Goal: Communication & Community: Answer question/provide support

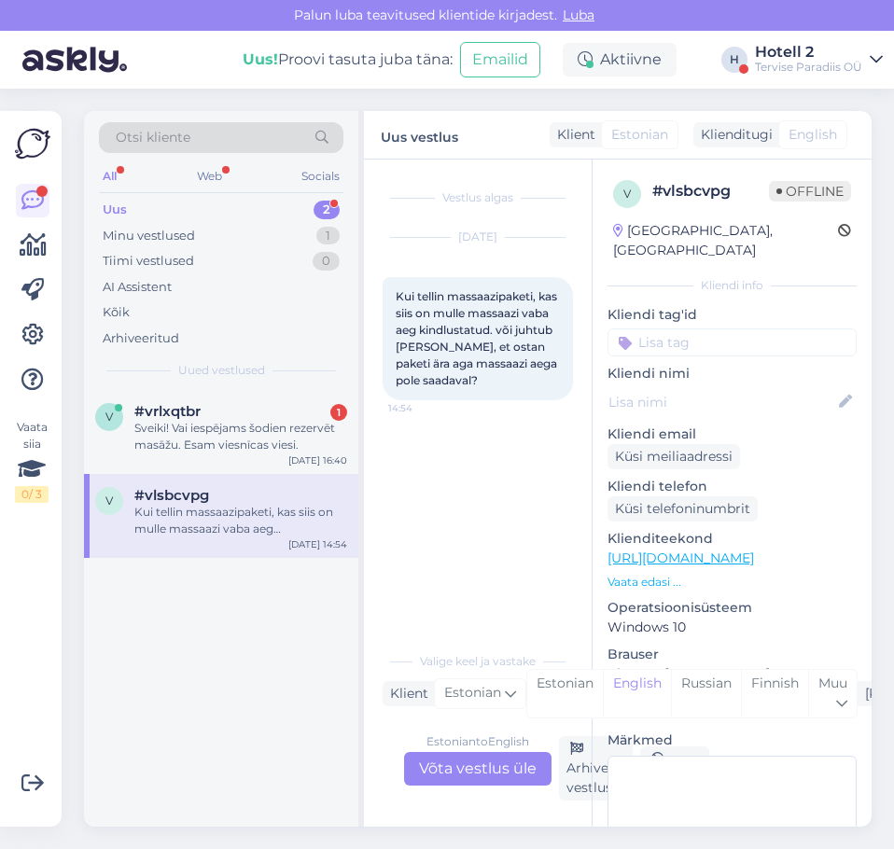
click at [236, 463] on div "v #vrlxqtbr 1 Sveiki! Vai iespējams šodien rezervēt masāžu. Esam viesnīcas vies…" at bounding box center [221, 432] width 274 height 84
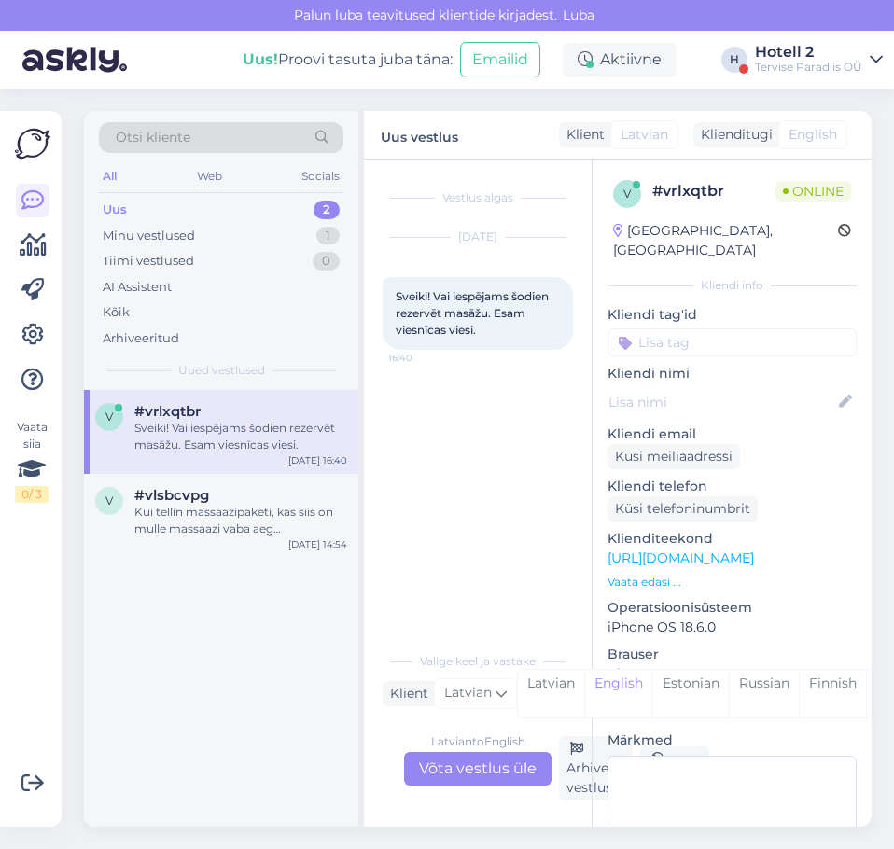
click at [488, 770] on div "Latvian to English Võta vestlus üle" at bounding box center [477, 769] width 147 height 34
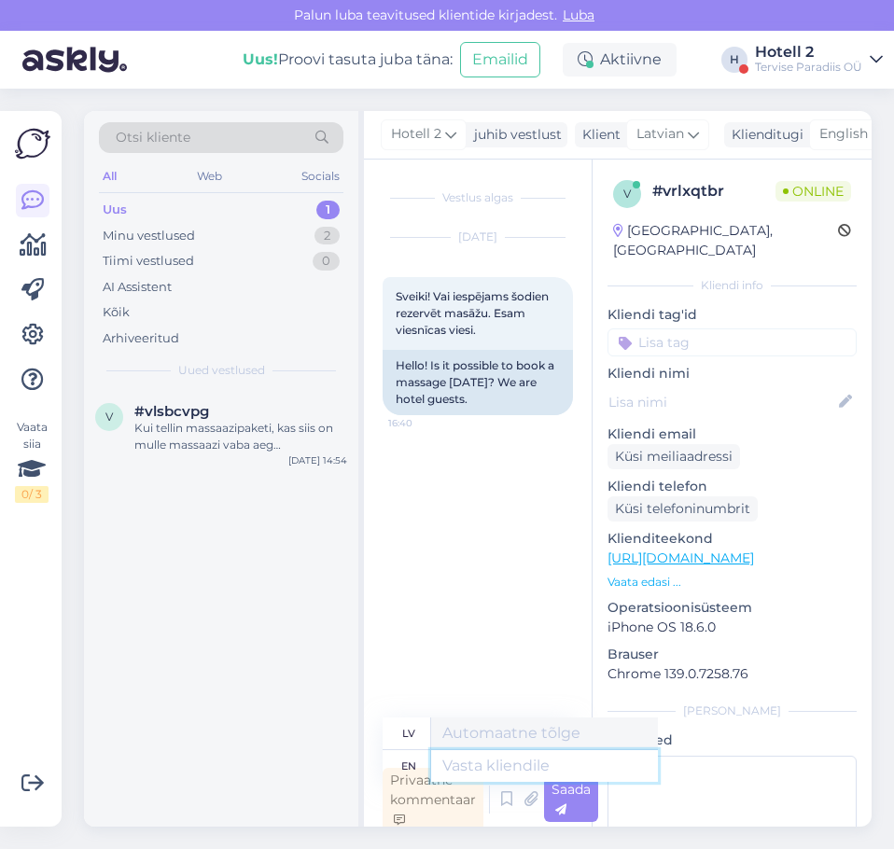
click at [482, 766] on textarea at bounding box center [544, 766] width 227 height 32
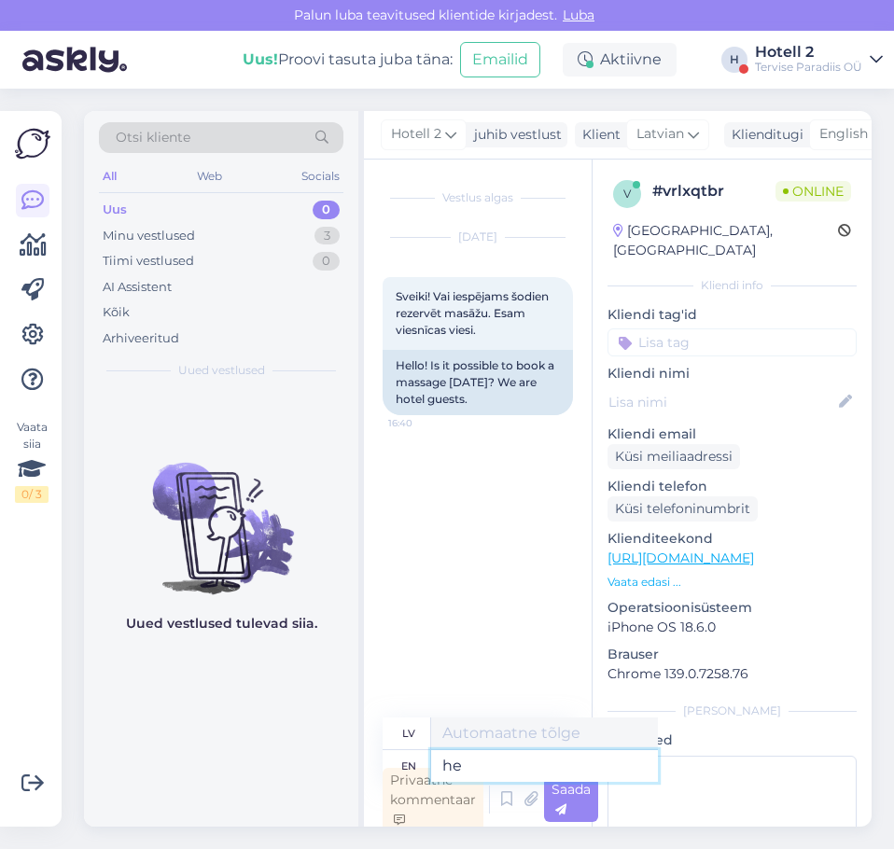
type textarea "h"
type textarea "Hello!"
type textarea "Sveiki"
type textarea "Hello!"
type textarea "Sveiki!"
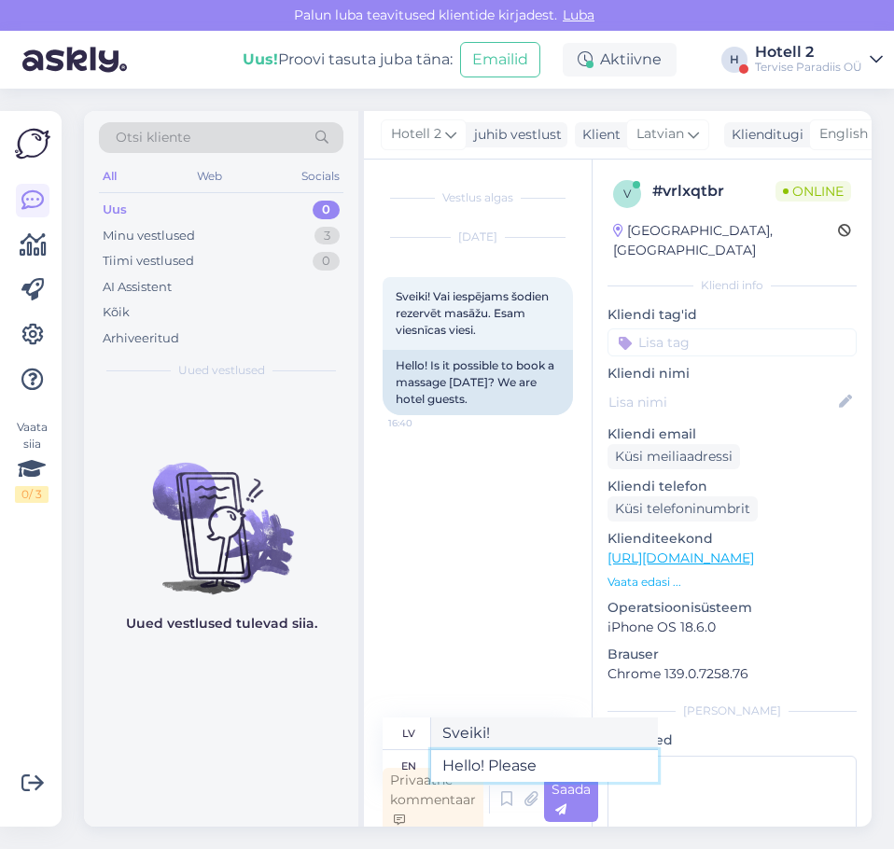
type textarea "Hello! Please"
type textarea "Sveiki! Lūdzu"
type textarea "Hello! Please check o"
type textarea "Sveiki! Lūdzu, pārbaudiet"
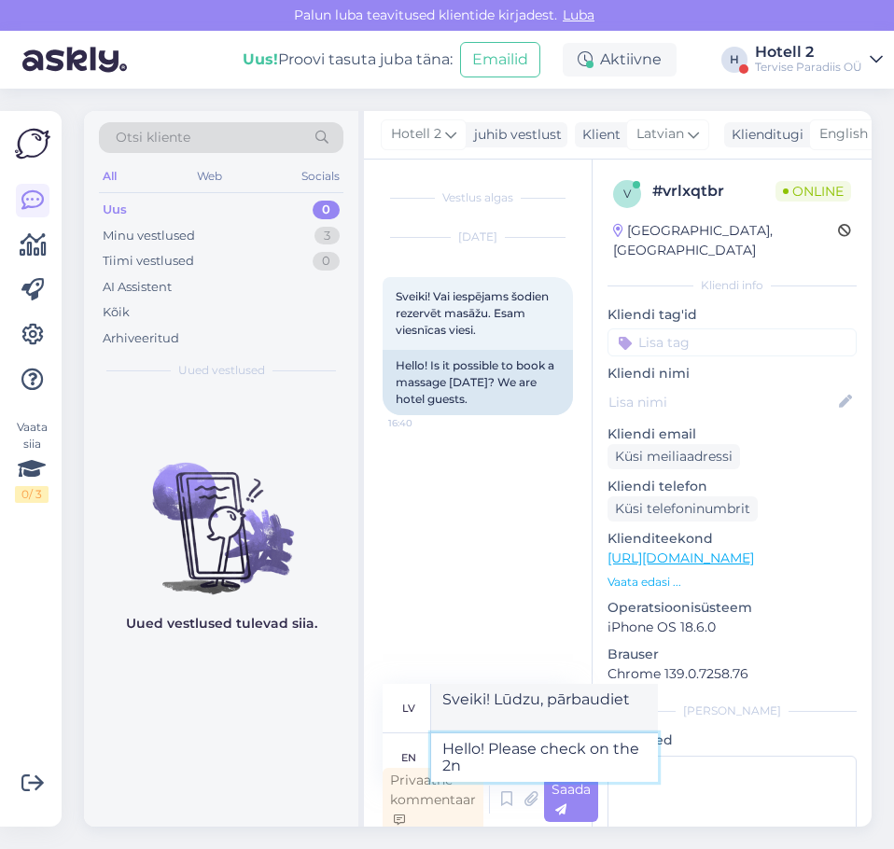
type textarea "Hello! Please check on the 2nd"
type textarea "Sveiki! Lūdzu, pārbaudiet 2."
type textarea "Hello! Please check on the 2nd"
type textarea "Sveiki! Lūdzu, pārbaudiet 2. datumu."
type textarea "Hello! Please check on the 2nd floor,"
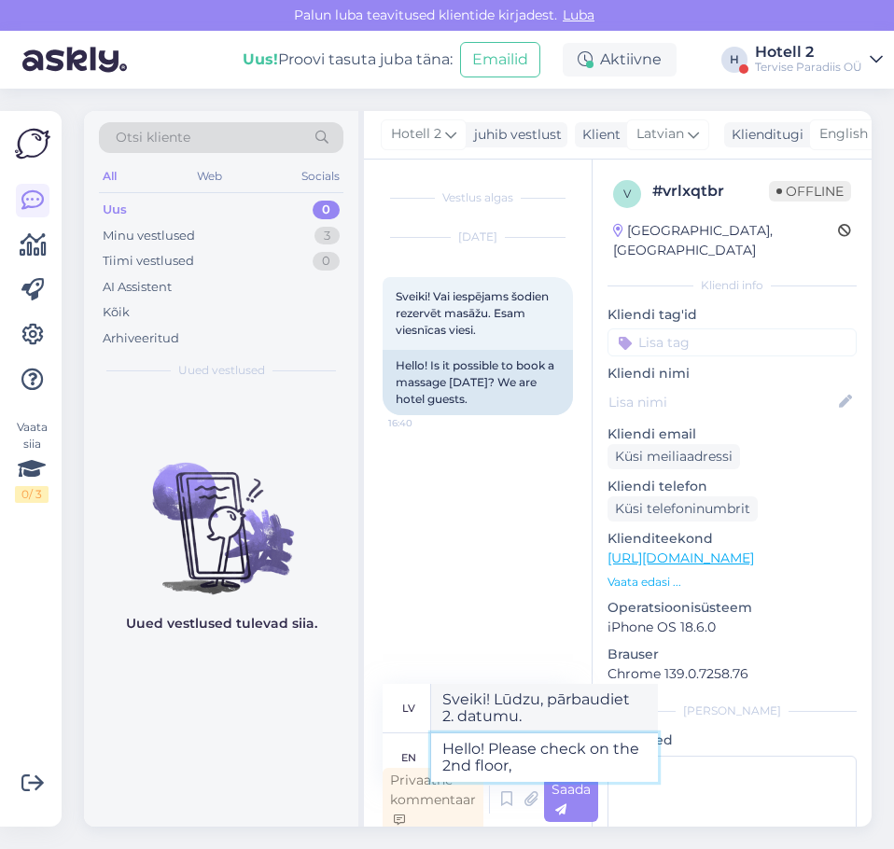
type textarea "Sveiki! Lūdzu, pārbaudiet 2. [GEOGRAPHIC_DATA]."
type textarea "Hello! Please check on the 2nd floor, thereś"
type textarea "Sveiki! Lūdzu, pārbaudiet 2. stāvā, tur..."
type textarea "Hello! Please check on the 2nd floor, there´s"
type textarea "Sveiki! Lūdzu, pārbaudiet 2. [GEOGRAPHIC_DATA], [GEOGRAPHIC_DATA]"
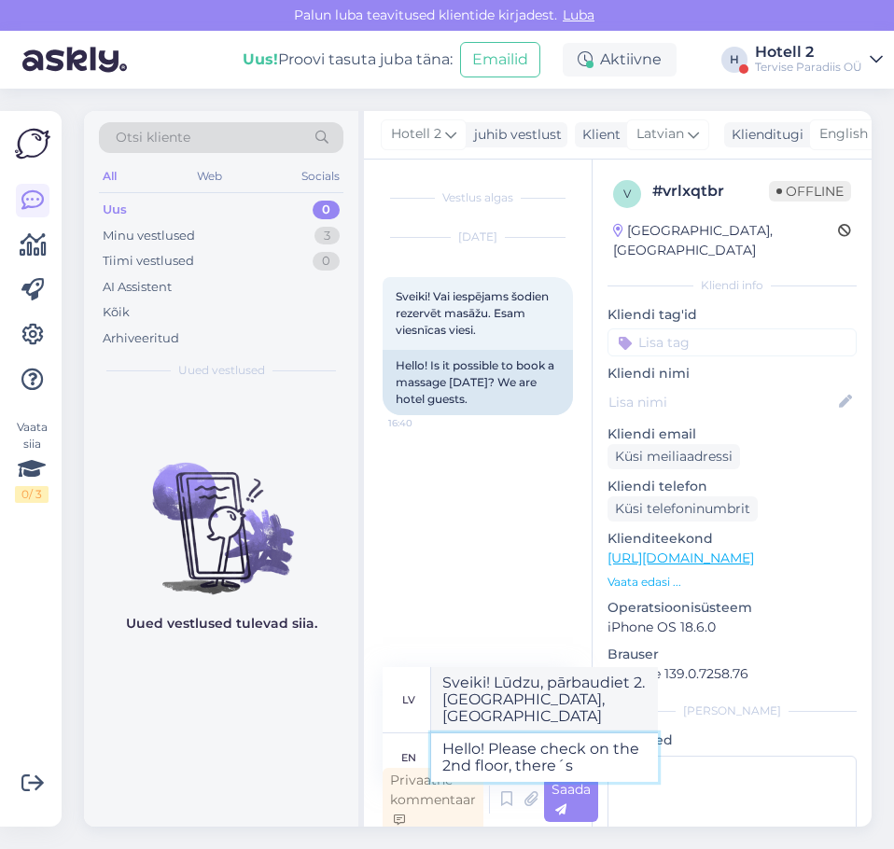
type textarea "Hello! Please check on the 2nd floor, there´s"
type textarea "Sveiki! Lūdzu, pārbaudiet 2. [GEOGRAPHIC_DATA], tur ir"
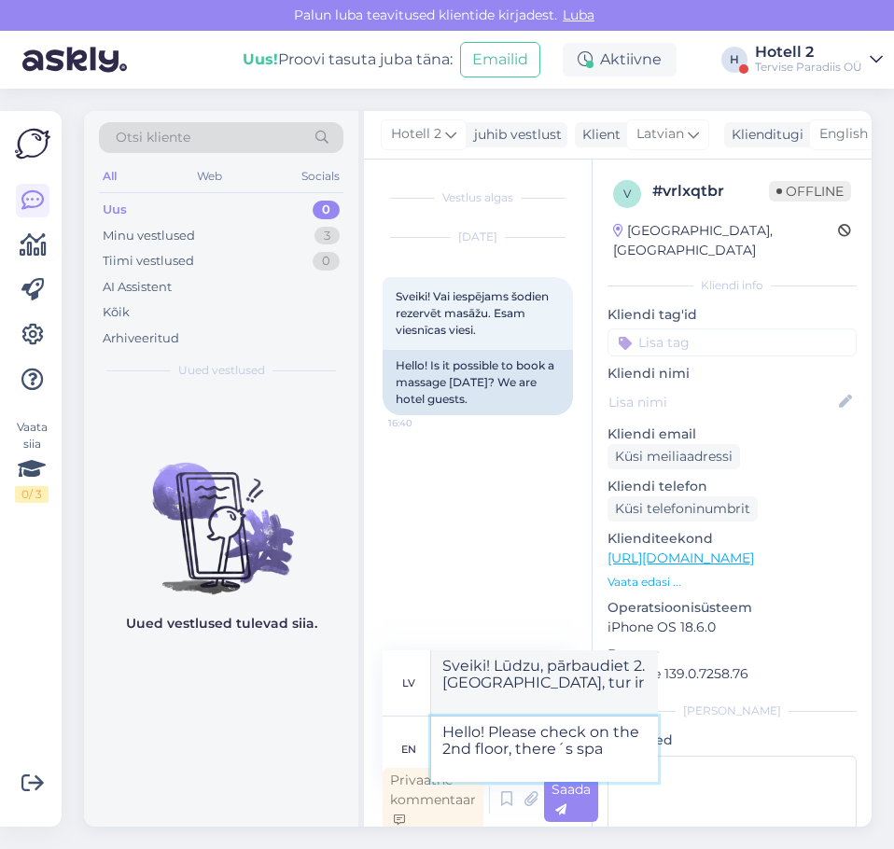
type textarea "Hello! Please check on the 2nd floor, there´s spa a"
type textarea "Sveiki! Lūdzu, pārbaudiet 2. stāvā esošo spa."
type textarea "Hello! Please check on the 2nd floor, there´s spa admin"
type textarea "Sveiki! Lūdzu, pārbaudiet 2. stāvu, tur ir spa administrācija."
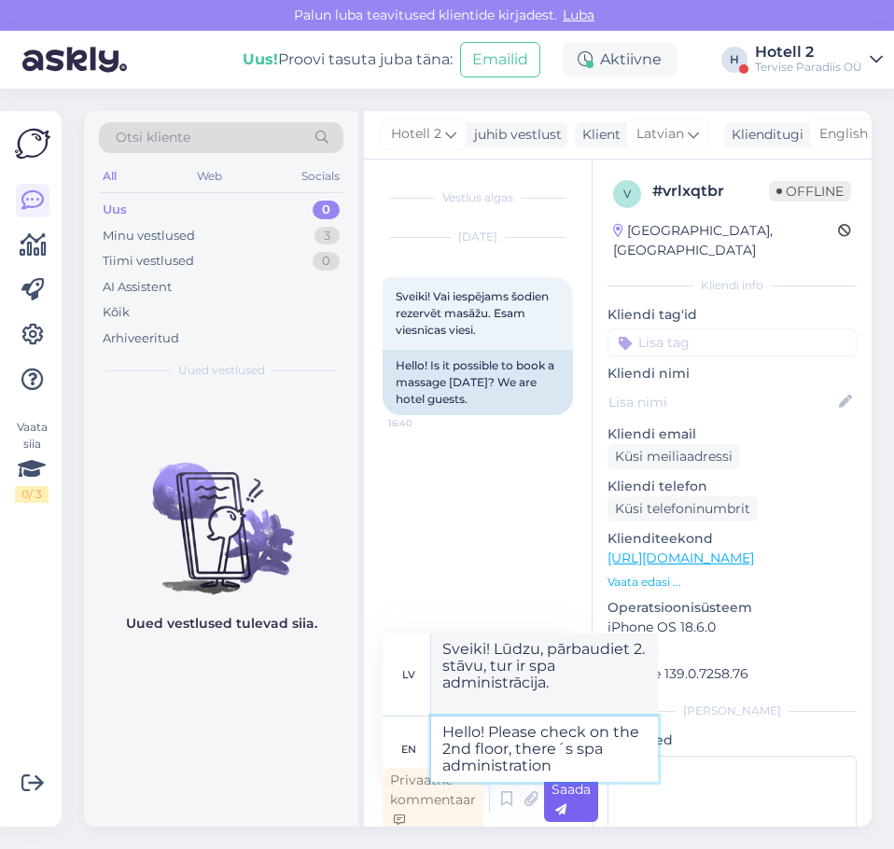
type textarea "Hello! Please check on the 2nd floor, there´s spa administration"
click at [571, 805] on div "Saada" at bounding box center [571, 799] width 54 height 45
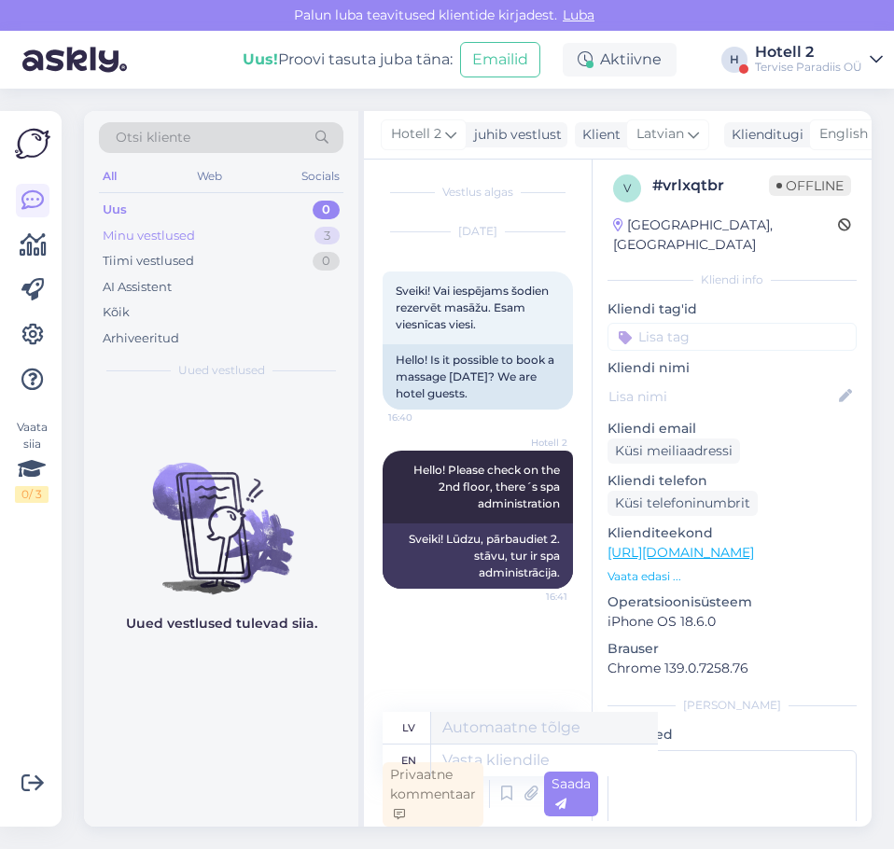
click at [295, 240] on div "Minu vestlused 3" at bounding box center [221, 236] width 244 height 26
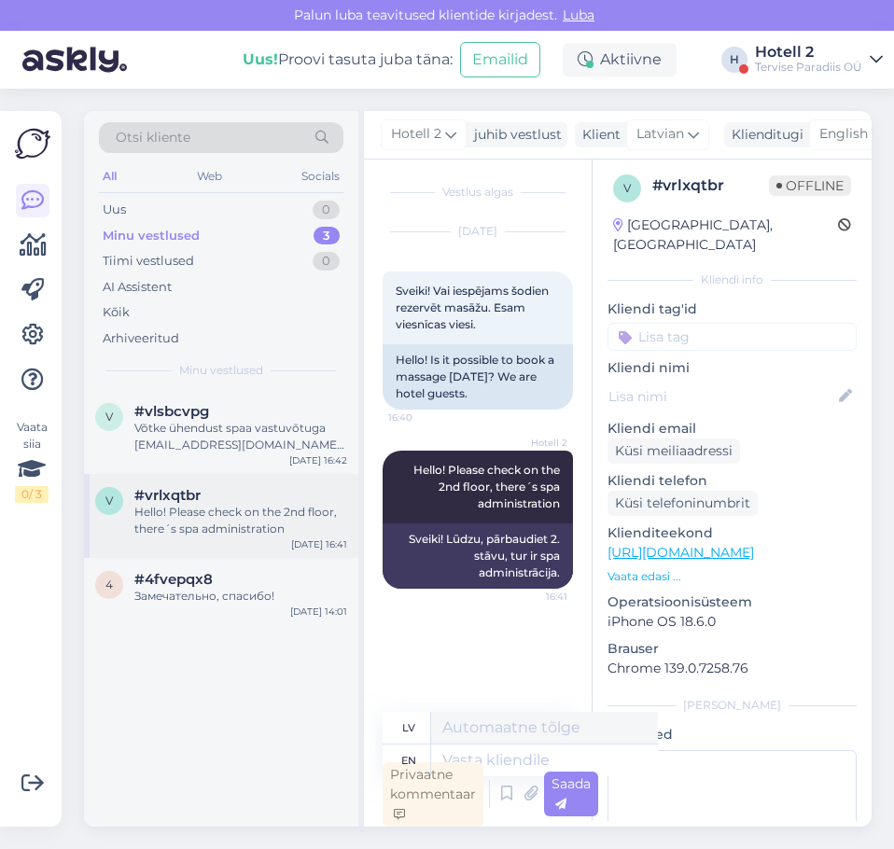
click at [244, 528] on div "Hello! Please check on the 2nd floor, there´s spa administration" at bounding box center [240, 521] width 213 height 34
click at [229, 597] on div "Замечательно, спасибо!" at bounding box center [240, 596] width 213 height 17
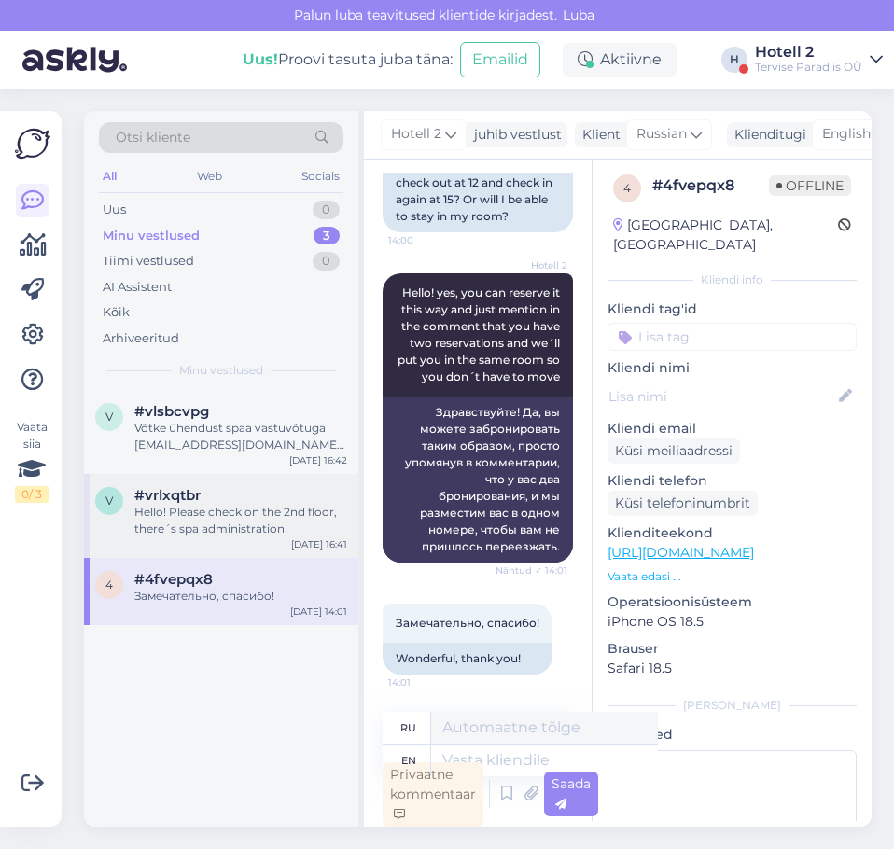
click at [235, 518] on div "Hello! Please check on the 2nd floor, there´s spa administration" at bounding box center [240, 521] width 213 height 34
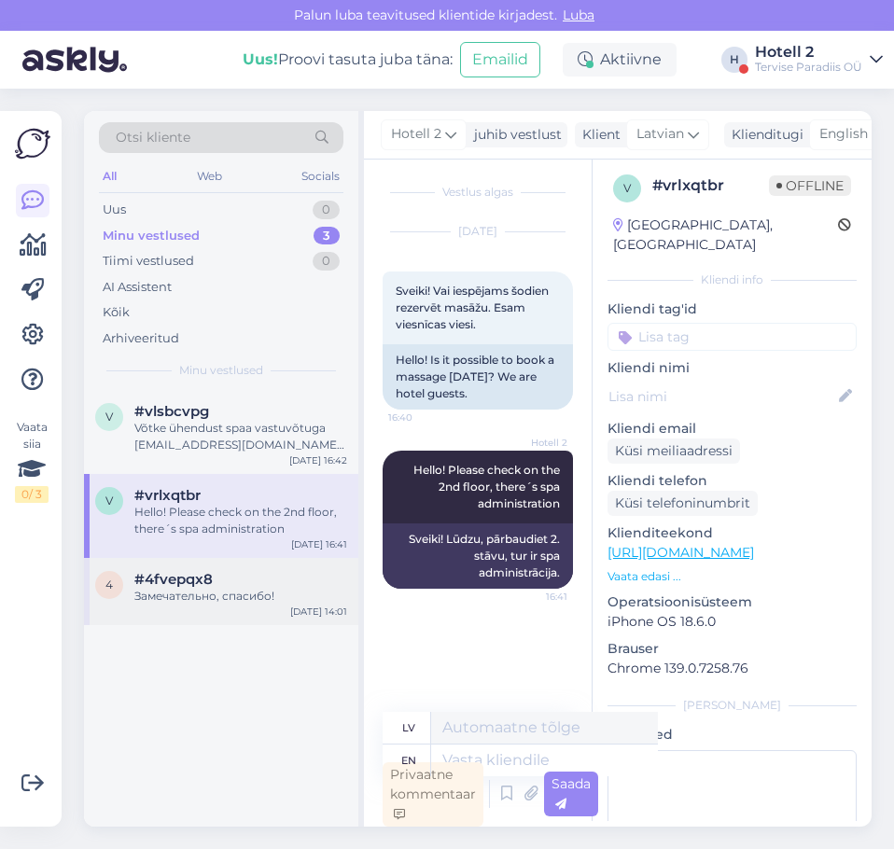
click at [229, 596] on div "Замечательно, спасибо!" at bounding box center [240, 596] width 213 height 17
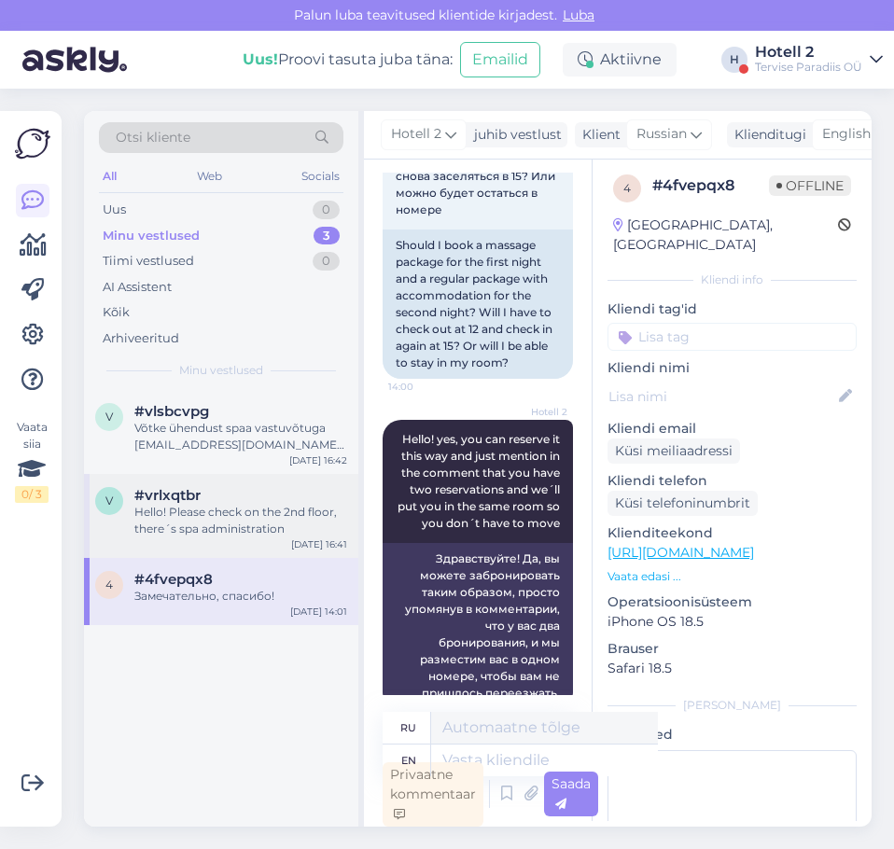
scroll to position [405, 0]
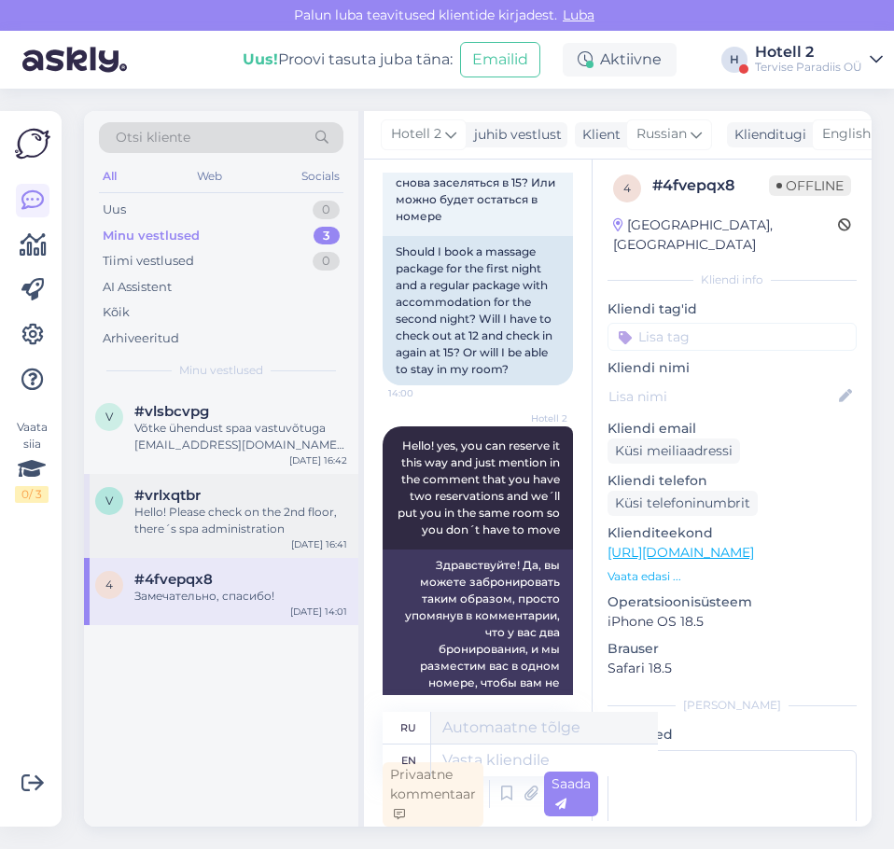
click at [260, 503] on div "#vrlxqtbr" at bounding box center [240, 495] width 213 height 17
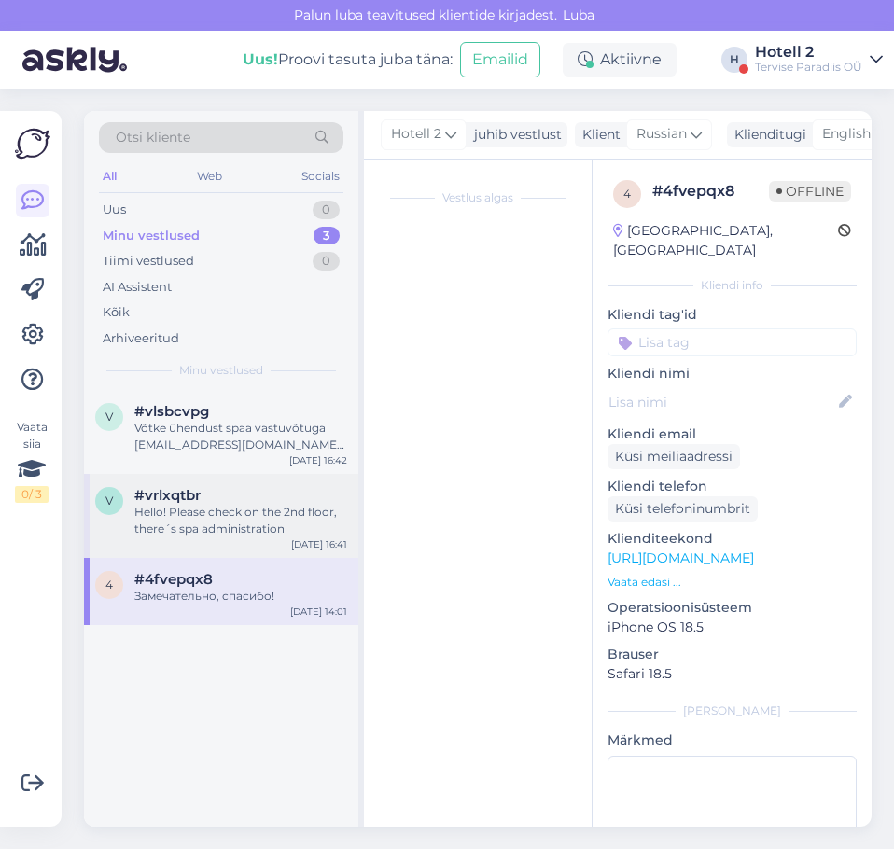
scroll to position [6, 0]
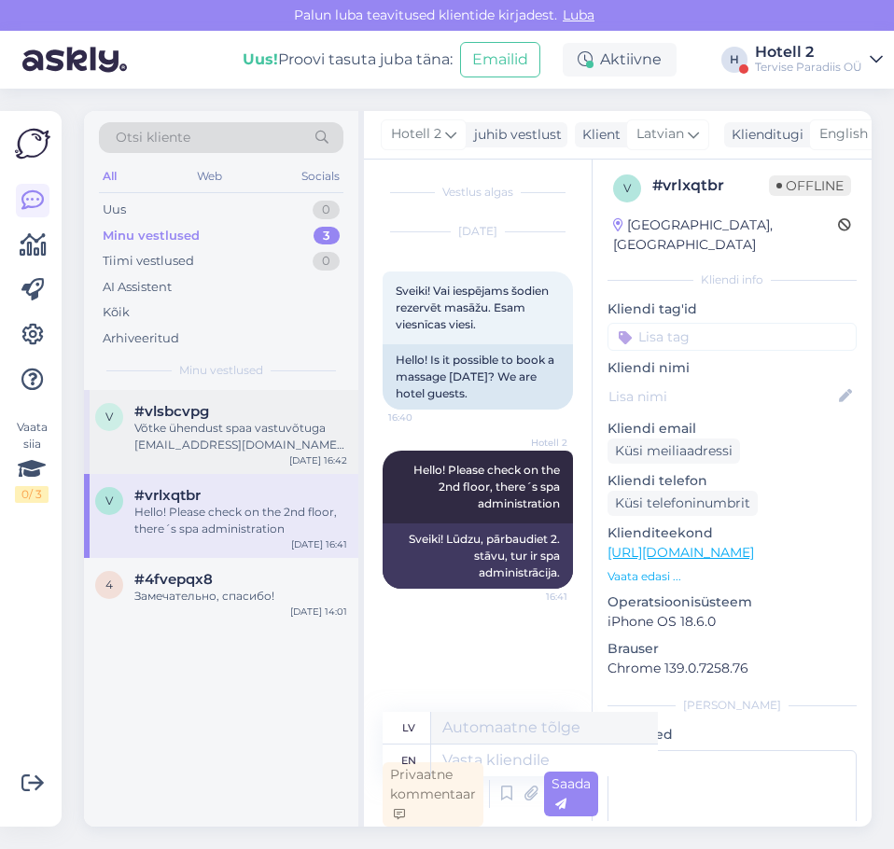
click at [244, 431] on div "Võtke ühendust spaa vastuvõtuga [EMAIL_ADDRESS][DOMAIN_NAME] või 4479220" at bounding box center [240, 437] width 213 height 34
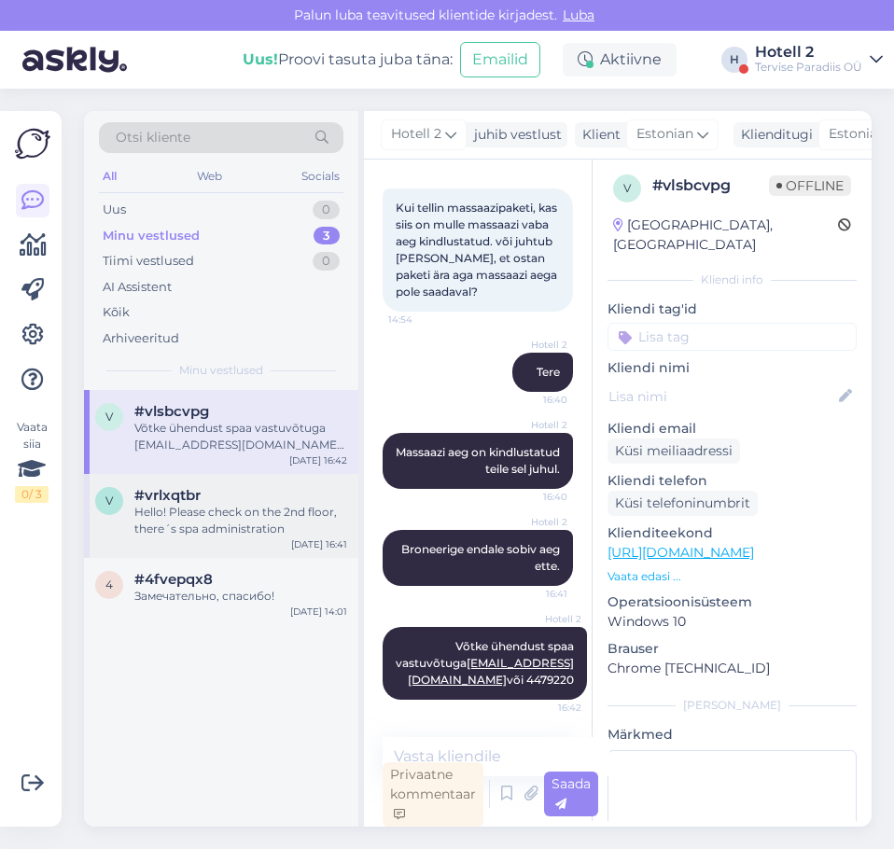
click at [257, 508] on div "Hello! Please check on the 2nd floor, there´s spa administration" at bounding box center [240, 521] width 213 height 34
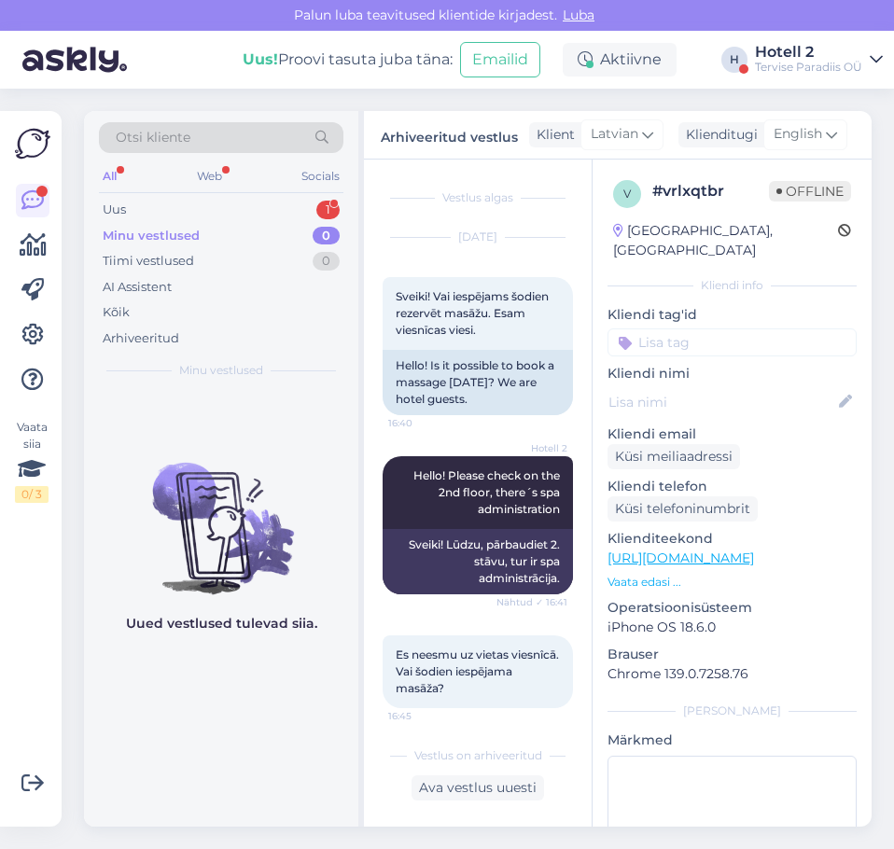
scroll to position [9, 0]
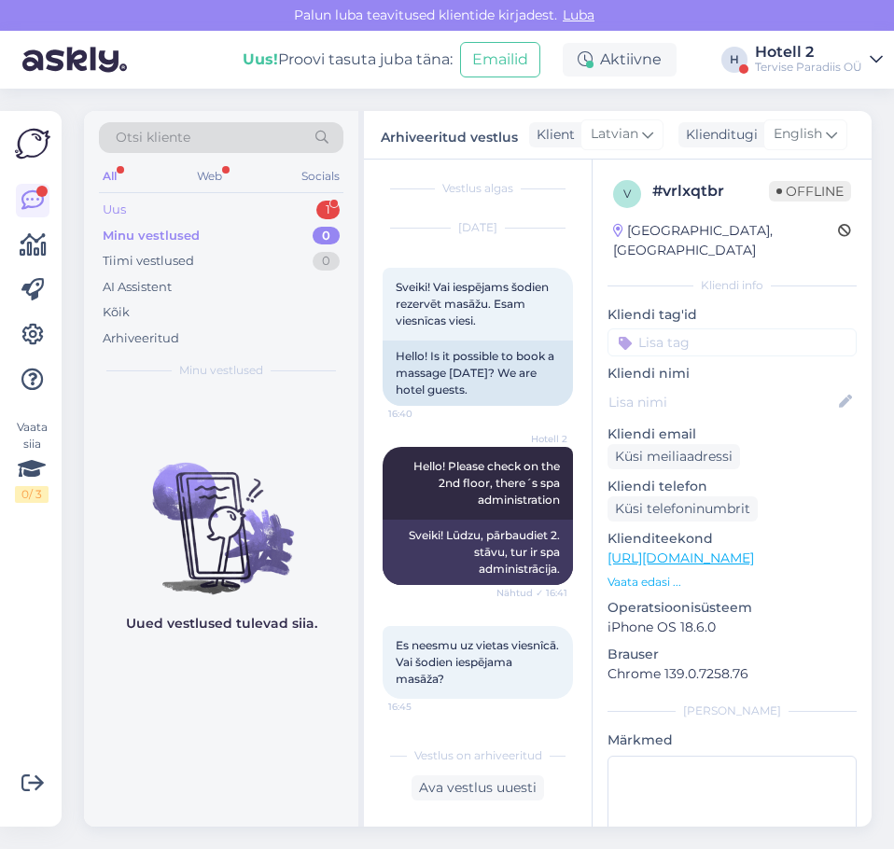
click at [152, 207] on div "Uus 1" at bounding box center [221, 210] width 244 height 26
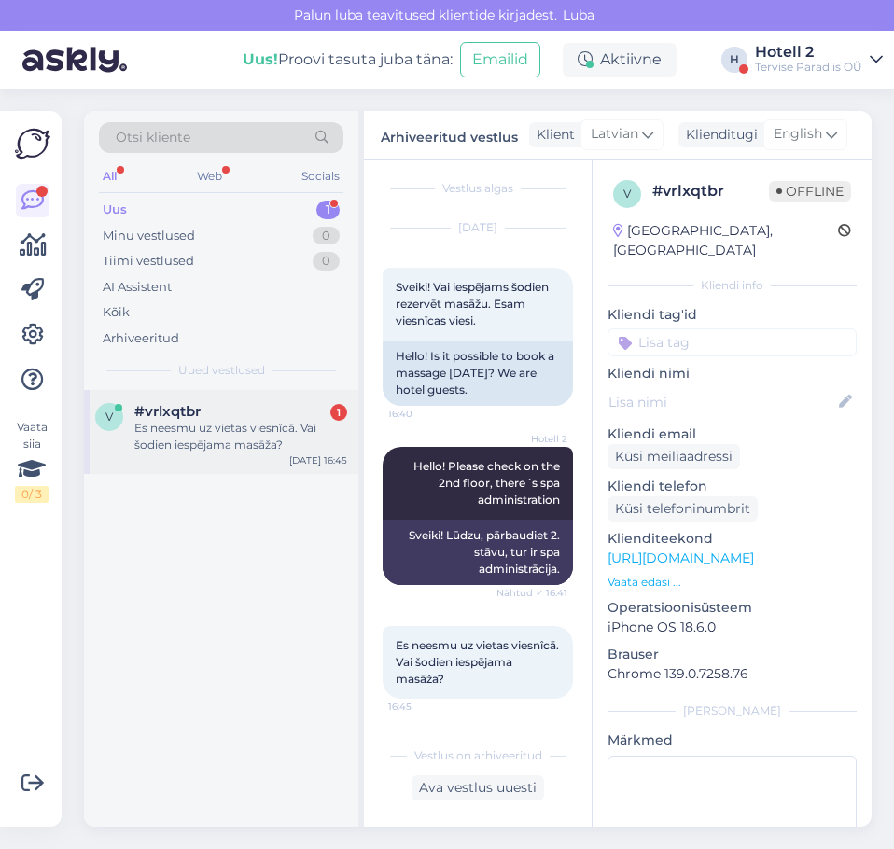
click at [164, 451] on div "Es neesmu uz vietas viesnîcā. Vai šodien iespējama masāža?" at bounding box center [240, 437] width 213 height 34
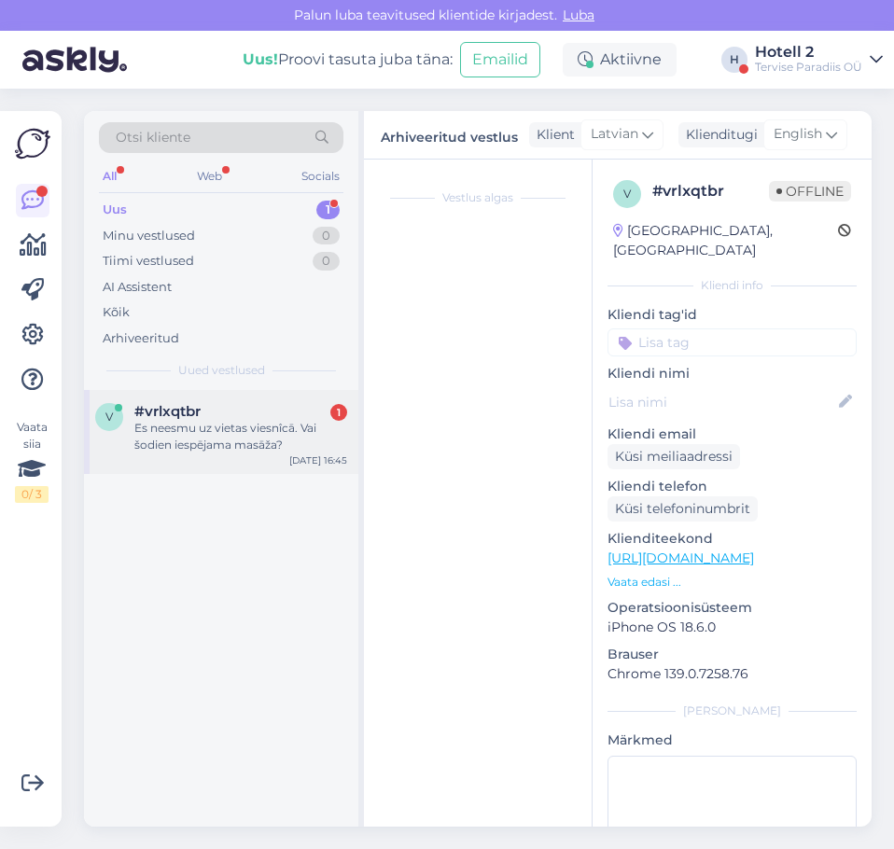
scroll to position [104, 0]
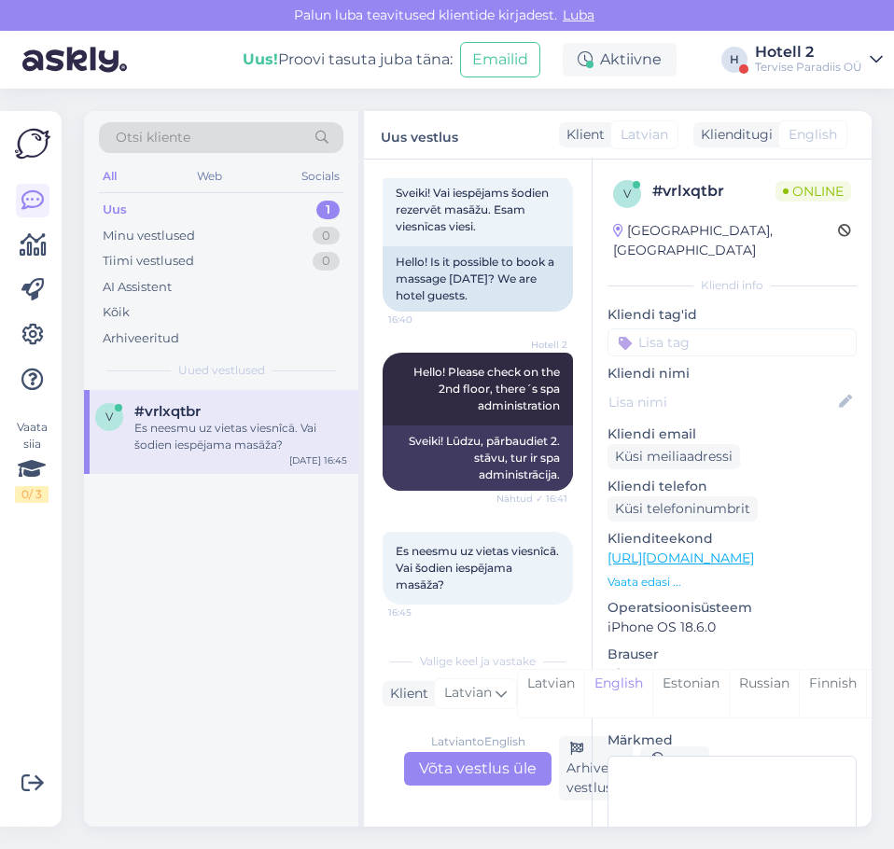
click at [452, 769] on div "Latvian to English Võta vestlus üle" at bounding box center [477, 769] width 147 height 34
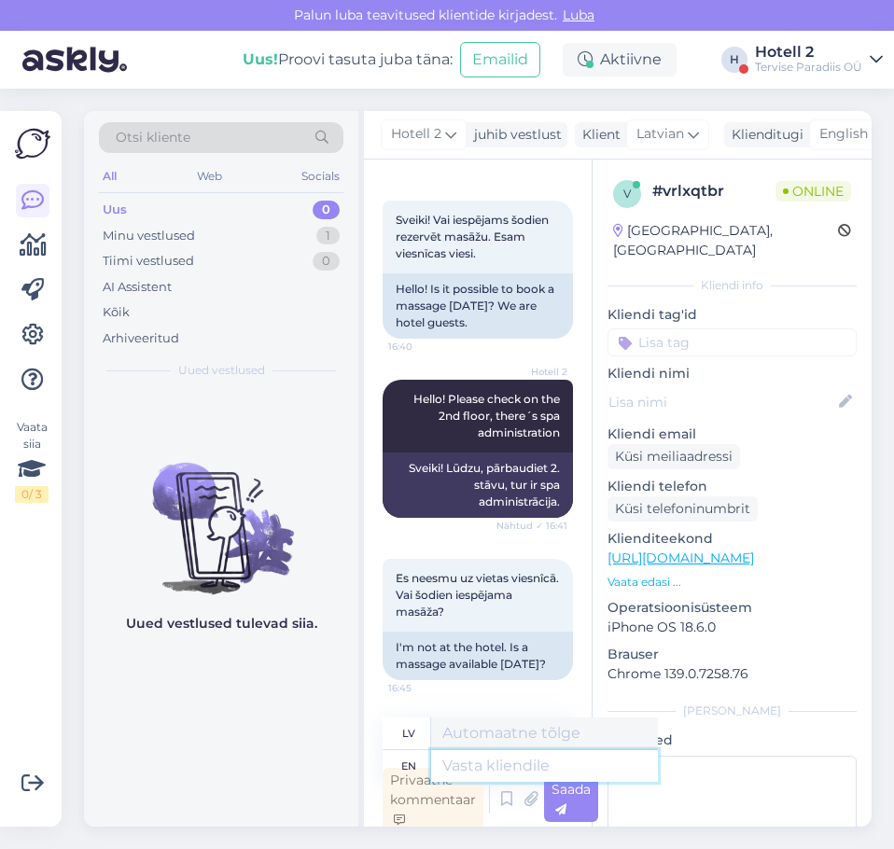
click at [491, 769] on textarea at bounding box center [544, 766] width 227 height 32
type textarea "We"
type textarea "Mēs"
type textarea "We cannot"
type textarea "Mēs nevaram"
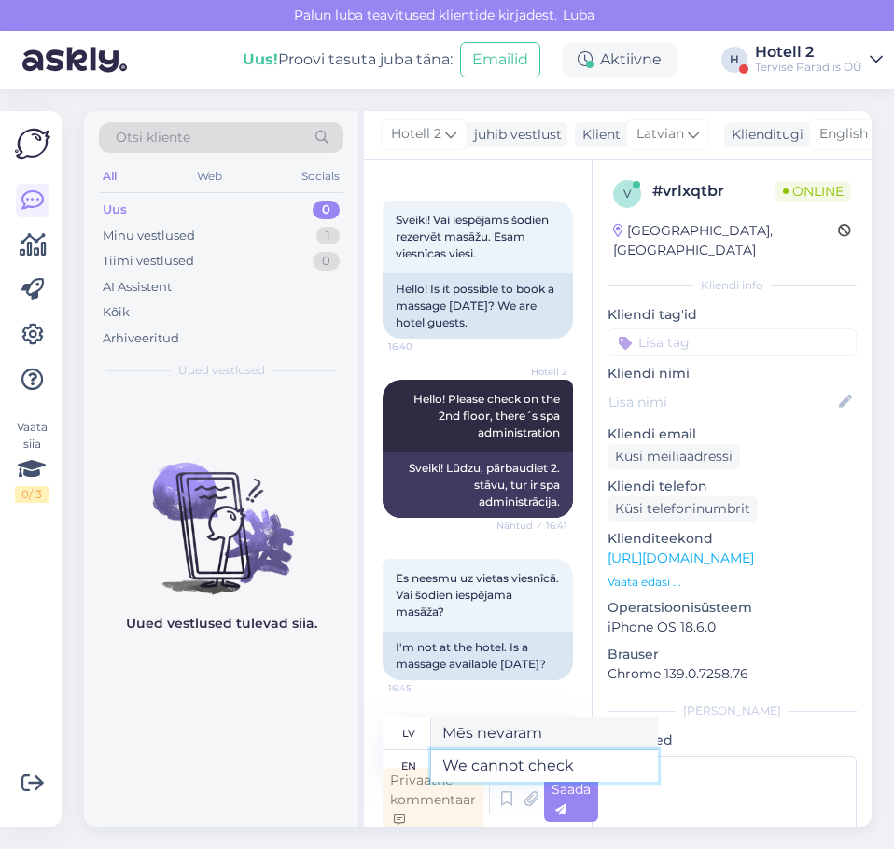
type textarea "We cannot check"
type textarea "Mēs nevaram pārbaudīt"
type textarea "We cannot check that"
type textarea "Mēs to nevaram pārbaudīt"
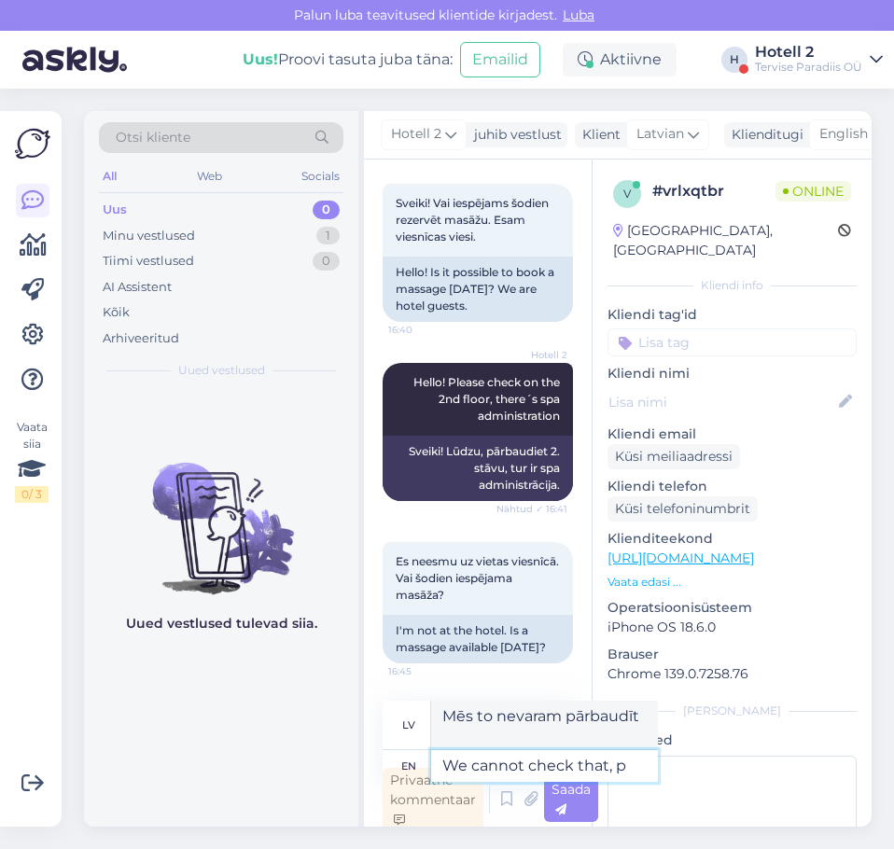
scroll to position [104, 0]
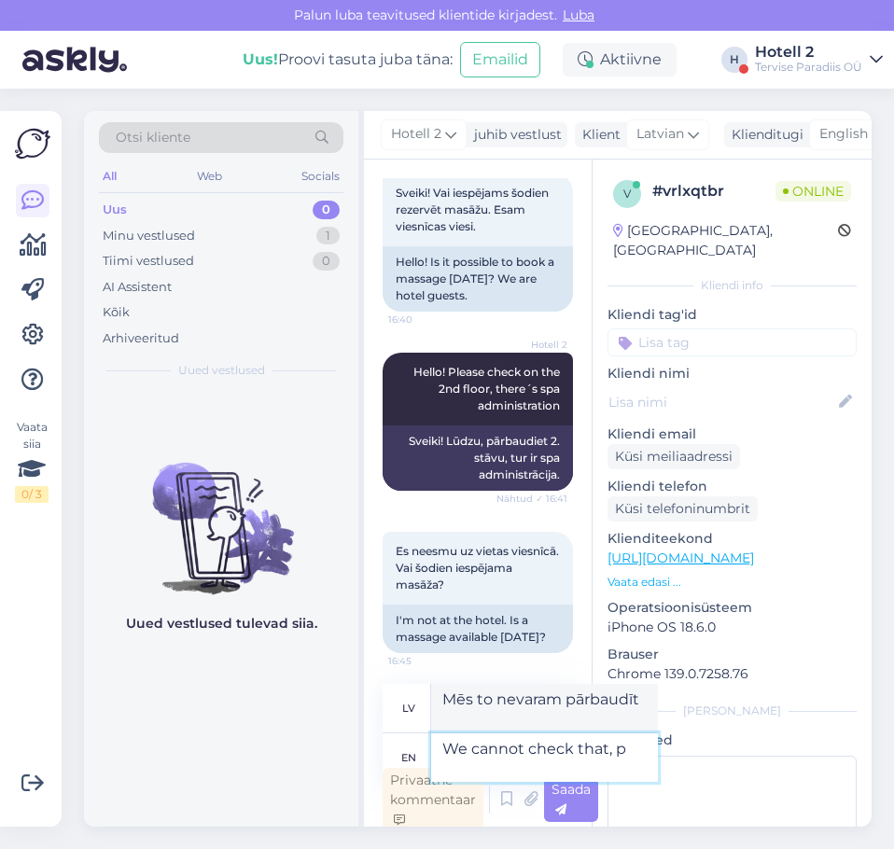
type textarea "We cannot check that, pl"
type textarea "Mēs to nevaram pārbaudīt,"
type textarea "We cannot check that, please"
type textarea "Lūdzu, mēs to nevaram pārbaudīt."
type textarea "We cannot check that, please contact"
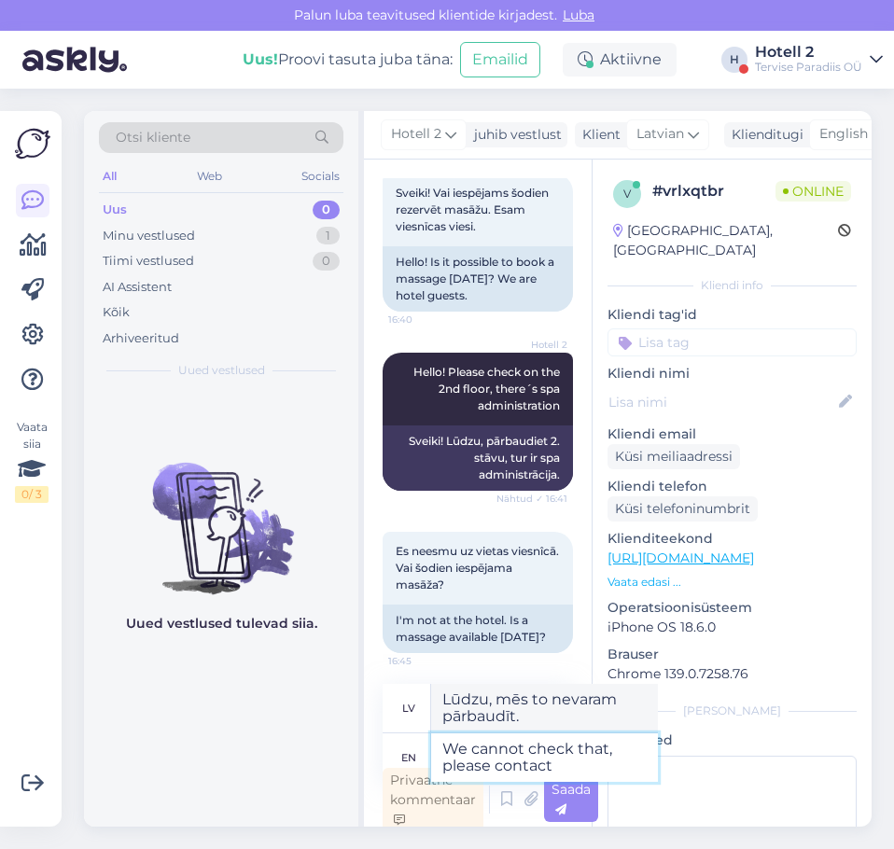
type textarea "Mēs to nevaram pārbaudīt, lūdzu, sazinieties ar mums."
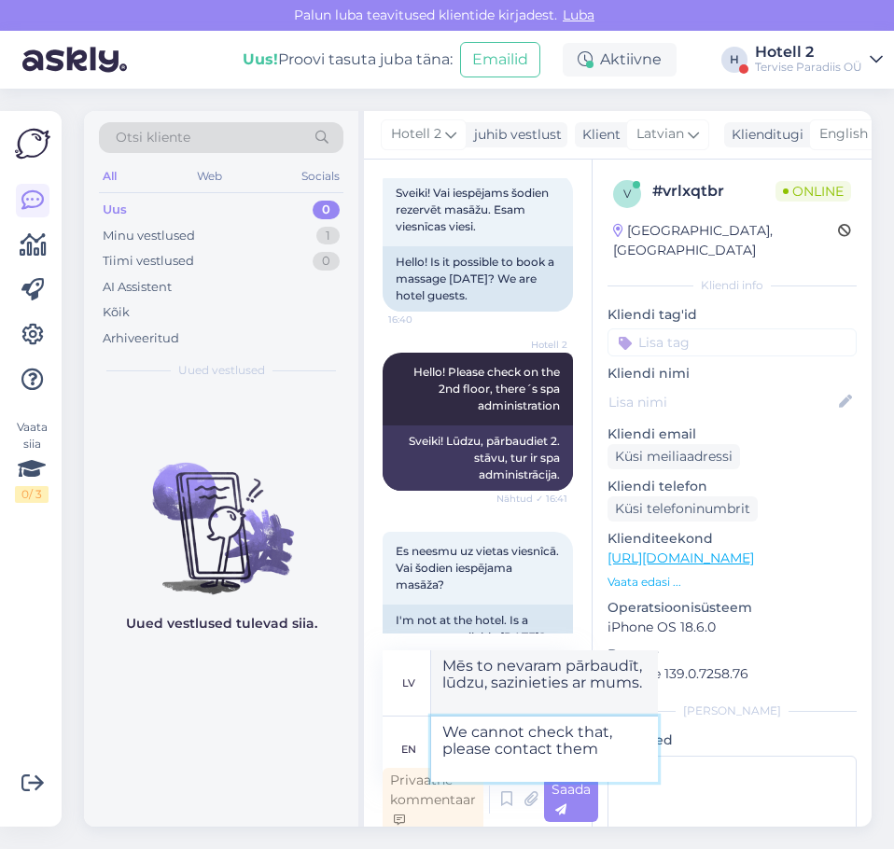
type textarea "We cannot check that, please contact them"
type textarea "Mēs to nevaram pārbaudīt, lūdzu, sazinieties ar viņiem."
type textarea "We cannot check that, please contact them - 44"
type textarea "Mēs to nevaram pārbaudīt, lūdzu, sazinieties ar viņiem — 44"
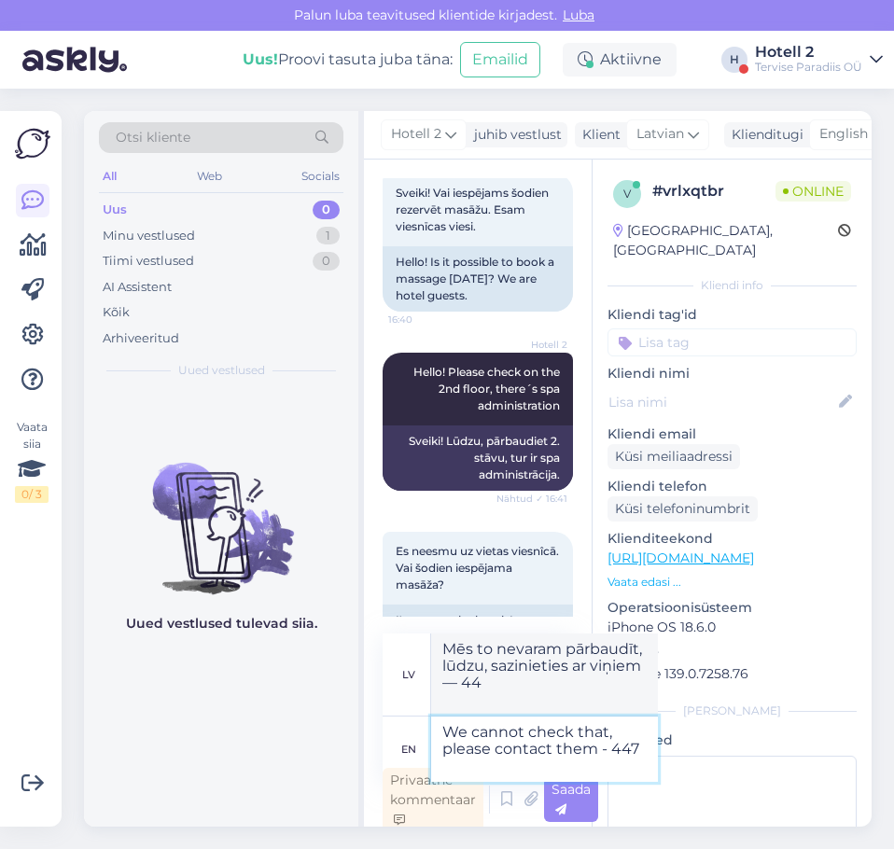
type textarea "We cannot check that, please contact them - 4479"
type textarea "Mēs to nevaram pārbaudīt, lūdzu, sazinieties ar viņiem — 4479"
type textarea "We cannot check that, please contact them - [PHONE_NUMBER]"
type textarea "Mēs to nevaram pārbaudīt, lūdzu, sazinieties ar viņiem — 4479220"
type textarea "We cannot check that, please contact them - [PHONE_NUMBER] /"
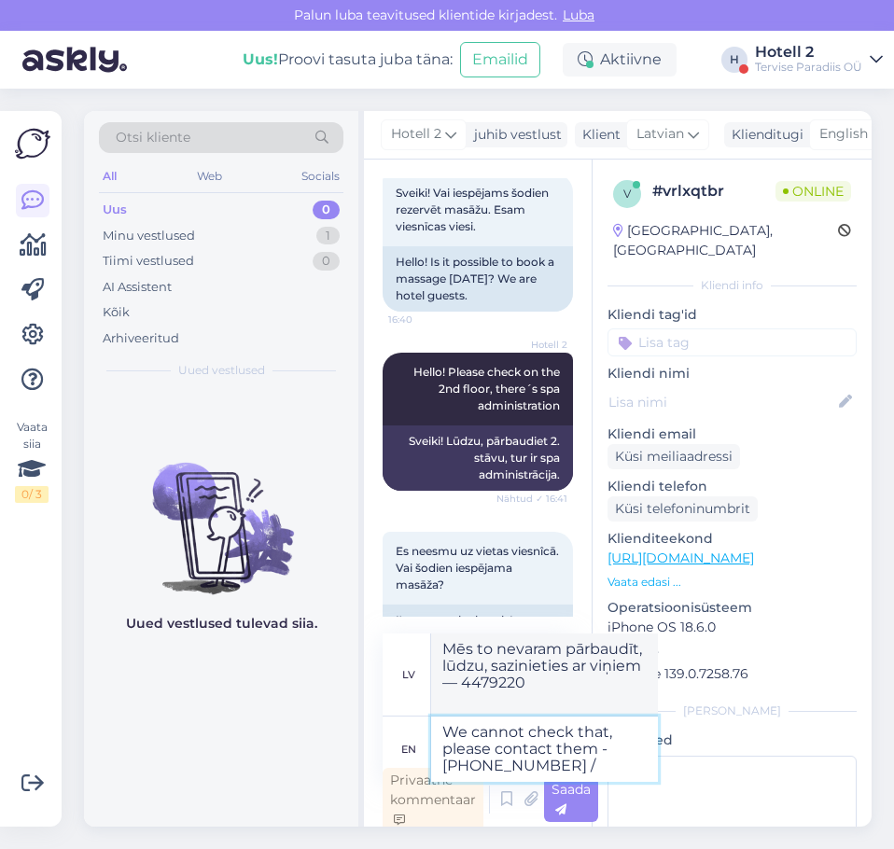
type textarea "Mēs to nevaram pārbaudīt, lūdzu, sazinieties ar viņiem - 4479220 /"
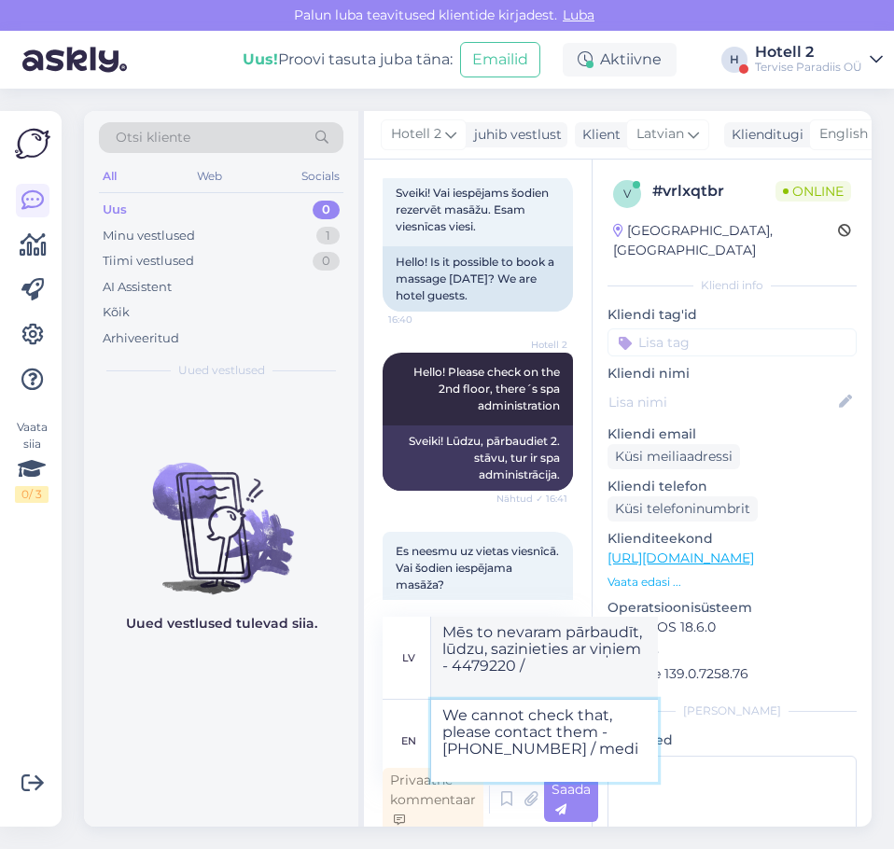
type textarea "We cannot check that, please contact them - [PHONE_NUMBER] / medic"
type textarea "Mēs to nevaram pārbaudīt, lūdzu, sazinieties ar viņiem - 4479220 / mediķis"
type textarea "We cannot check that, please contact them - [PHONE_NUMBER] / [EMAIL_ADDRESS][DO…"
type textarea "Mēs to nevaram pārbaudīt, lūdzu, sazinieties ar viņiem - 4479220 / [EMAIL_ADDRE…"
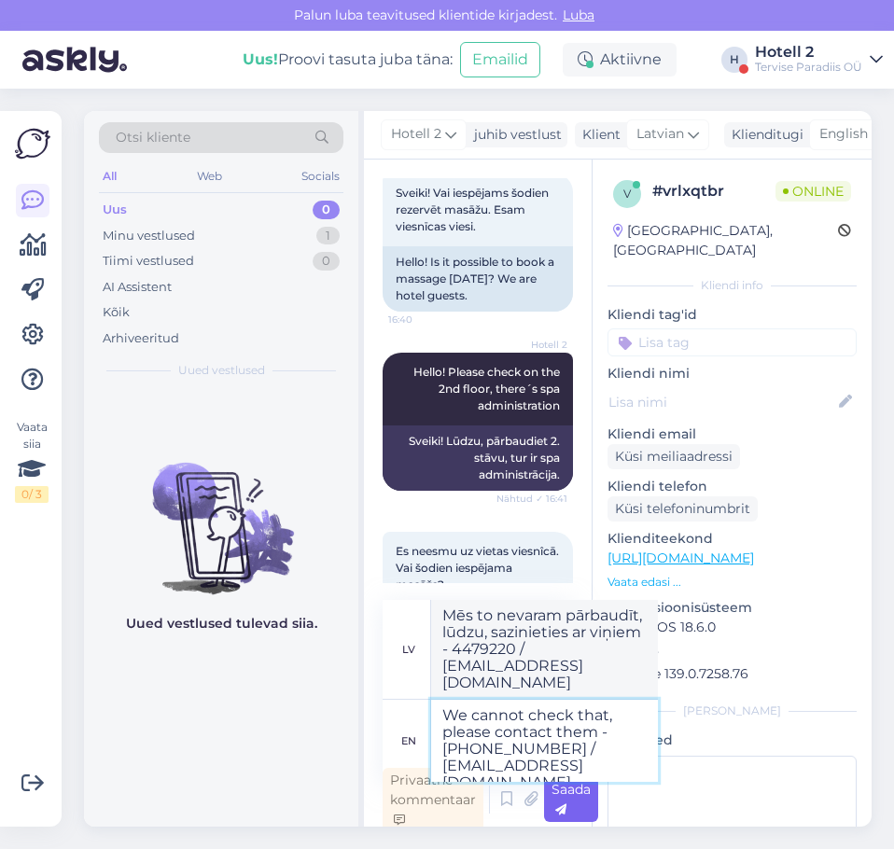
type textarea "We cannot check that, please contact them - [PHONE_NUMBER] / [EMAIL_ADDRESS][DO…"
click at [585, 808] on div "Saada" at bounding box center [571, 799] width 54 height 45
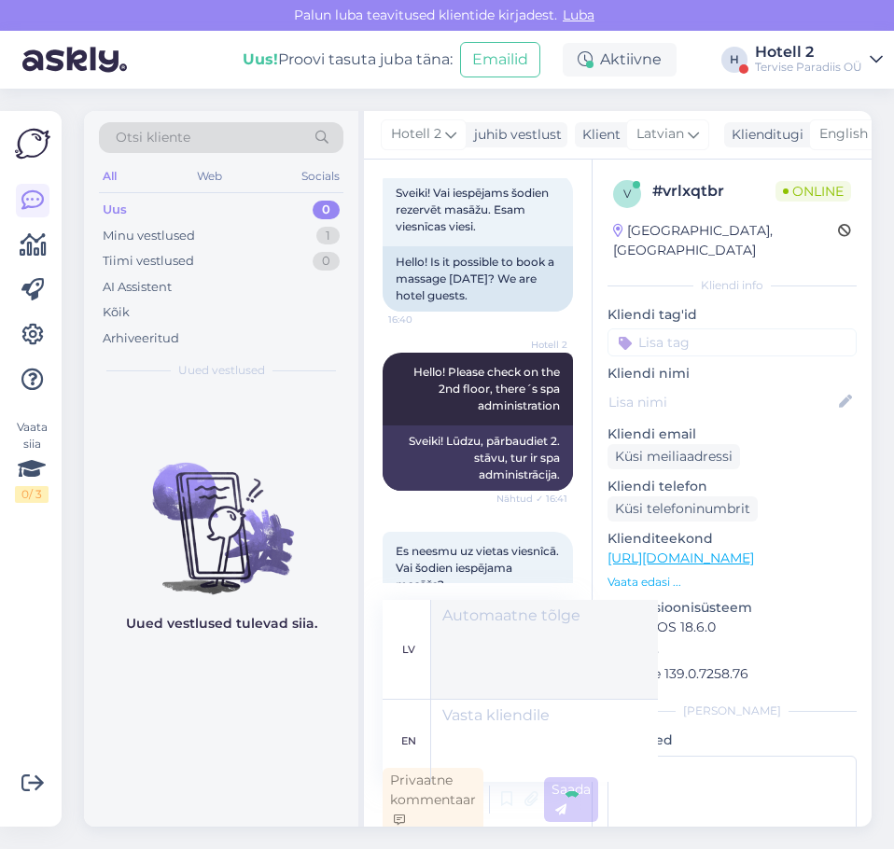
scroll to position [6, 0]
